Goal: Information Seeking & Learning: Learn about a topic

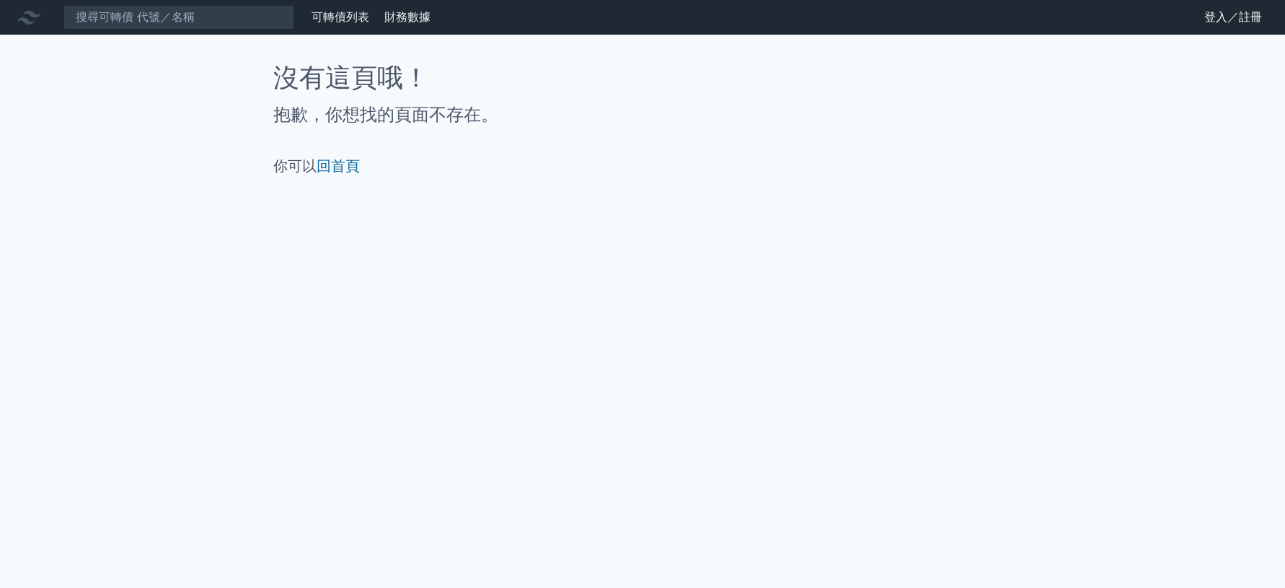
click at [1204, 12] on link "登入／註冊" at bounding box center [1233, 17] width 81 height 23
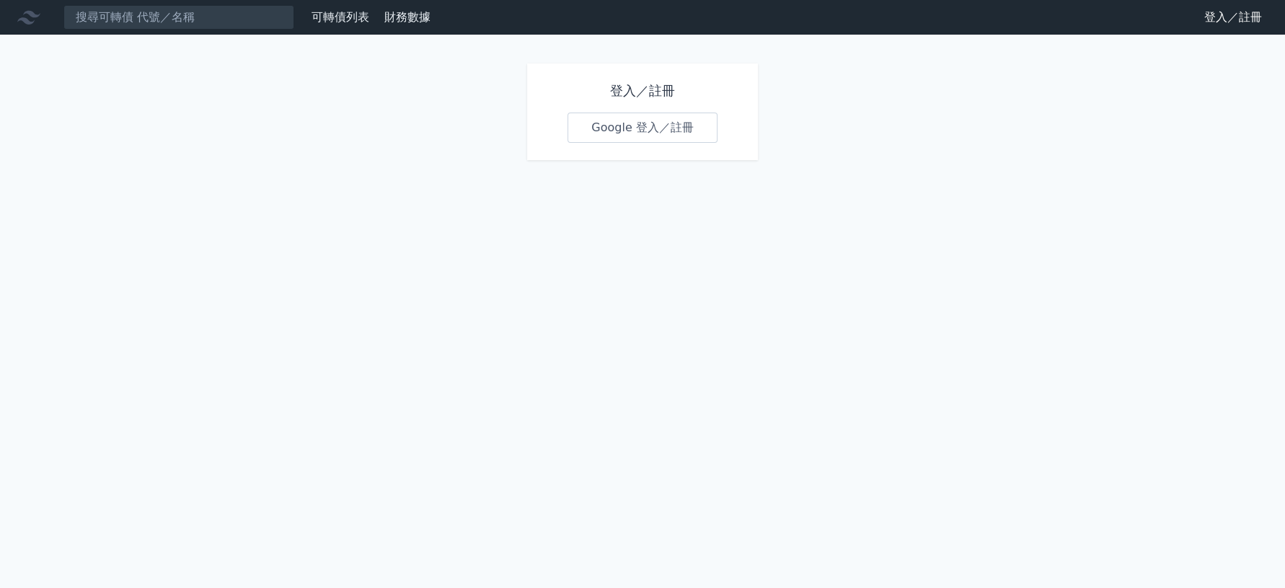
click at [600, 137] on link "Google 登入／註冊" at bounding box center [642, 127] width 150 height 30
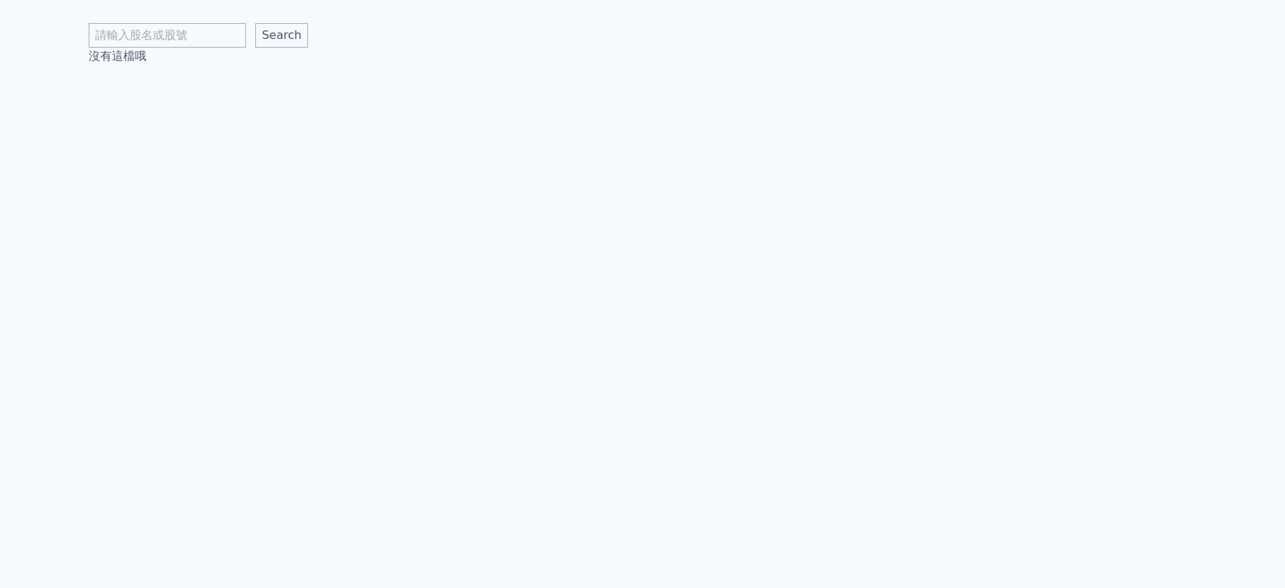
click at [195, 39] on input "text" at bounding box center [167, 35] width 157 height 25
type input "鴻呈"
click at [258, 23] on input "Search" at bounding box center [281, 35] width 53 height 25
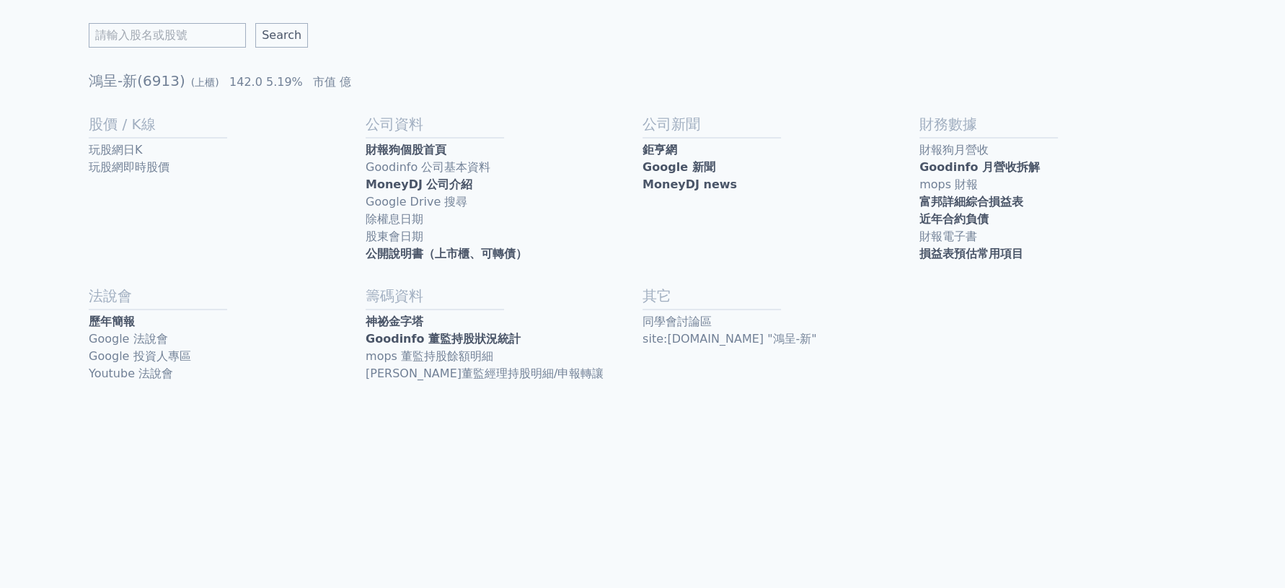
click at [414, 179] on link "MoneyDJ 公司介紹" at bounding box center [504, 184] width 277 height 17
click at [190, 315] on link "歷年簡報" at bounding box center [227, 321] width 277 height 17
click at [396, 259] on link "公開說明書（上市櫃、可轉債）" at bounding box center [504, 253] width 277 height 17
click at [938, 146] on link "財報狗月營收" at bounding box center [1057, 149] width 277 height 17
